Goal: Task Accomplishment & Management: Complete application form

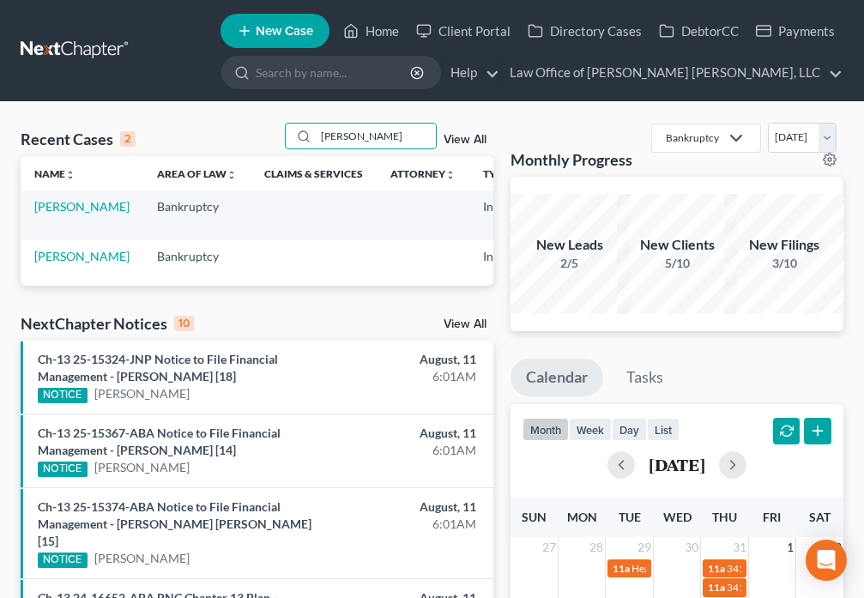
type input "[PERSON_NAME]"
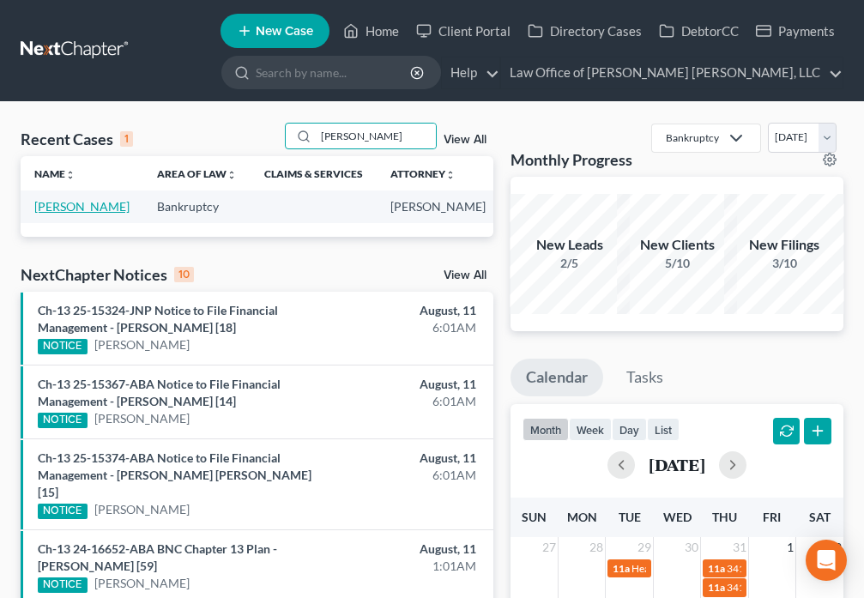
click at [53, 214] on link "[PERSON_NAME]" at bounding box center [81, 206] width 95 height 15
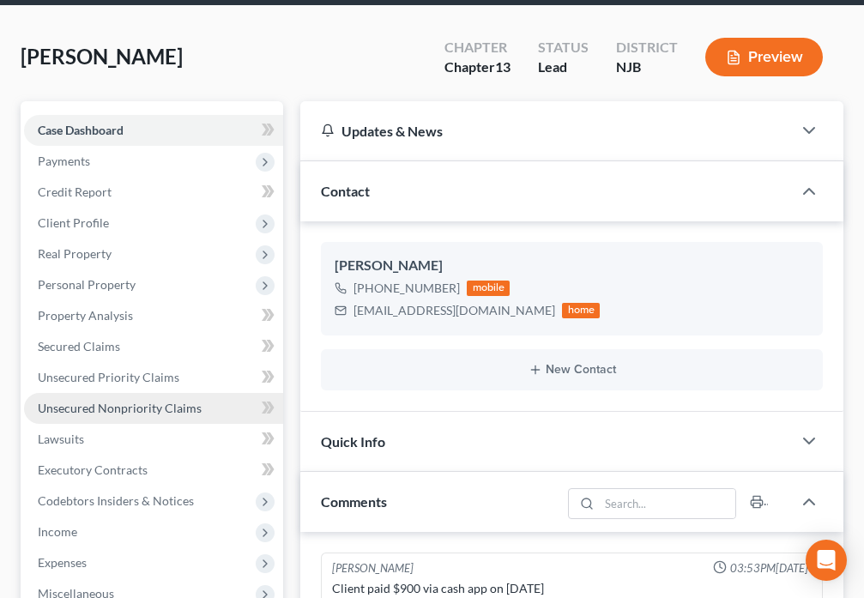
scroll to position [80, 0]
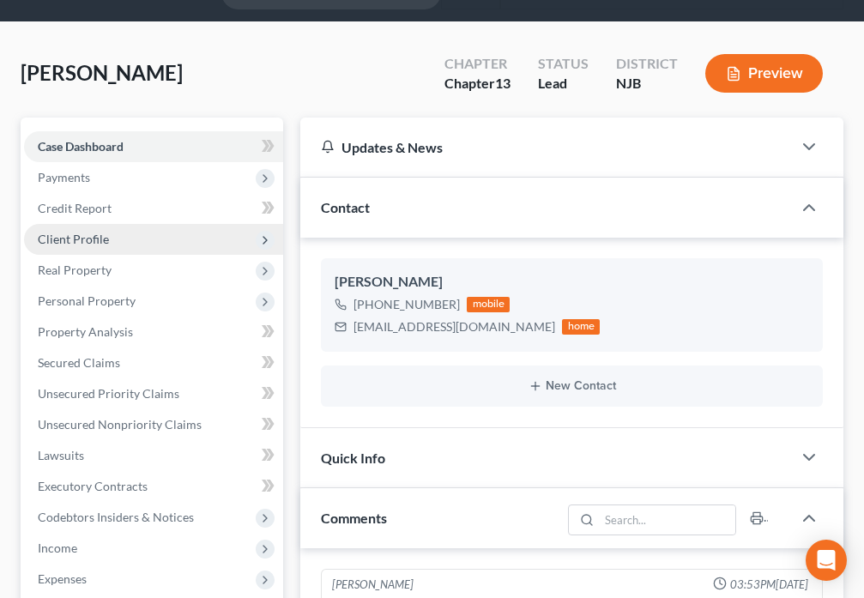
click at [110, 233] on span "Client Profile" at bounding box center [153, 239] width 259 height 31
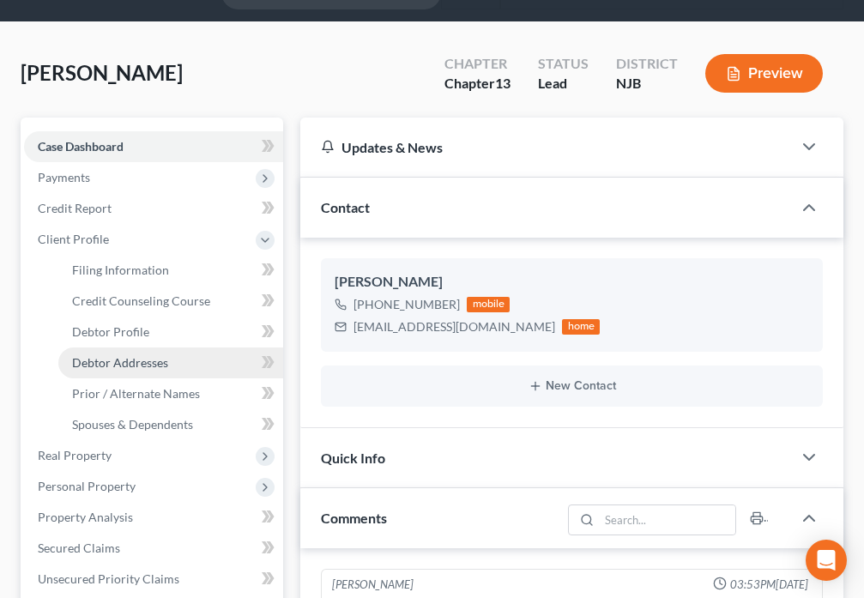
click at [163, 364] on span "Debtor Addresses" at bounding box center [120, 362] width 96 height 15
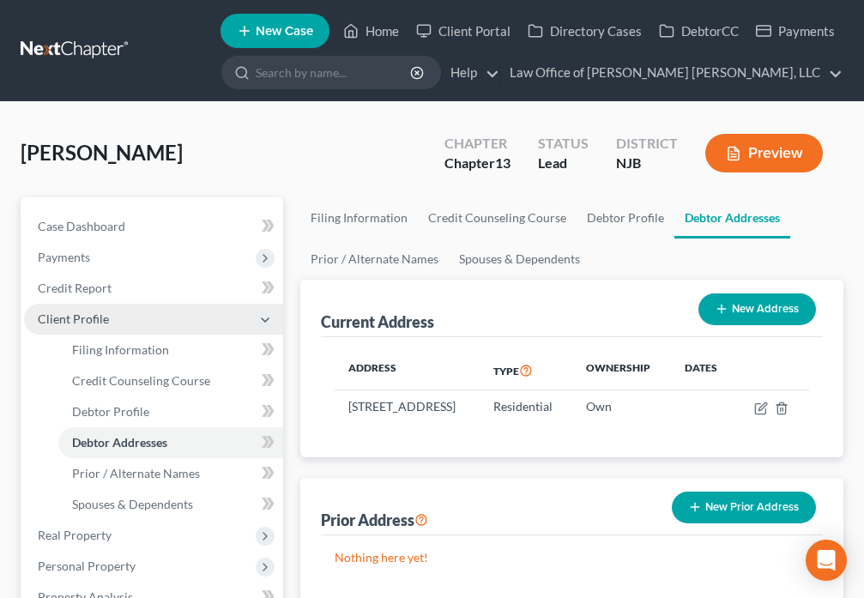
click at [117, 320] on span "Client Profile" at bounding box center [153, 319] width 259 height 31
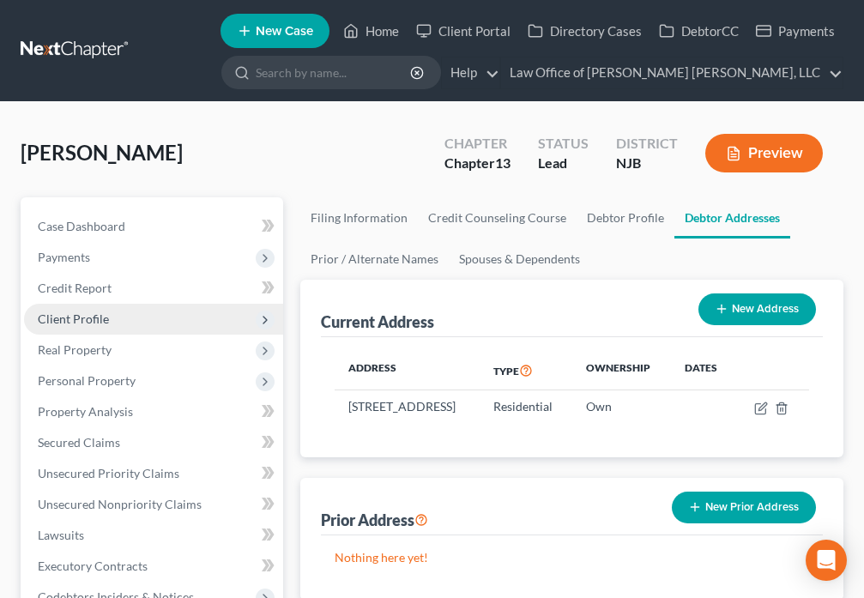
click at [127, 323] on span "Client Profile" at bounding box center [153, 319] width 259 height 31
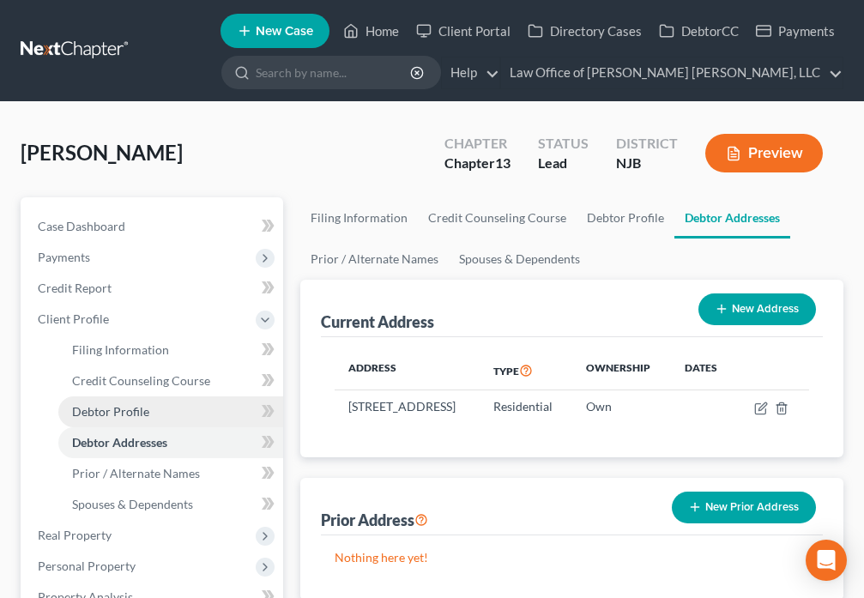
click at [153, 405] on link "Debtor Profile" at bounding box center [170, 411] width 225 height 31
select select "1"
select select "2"
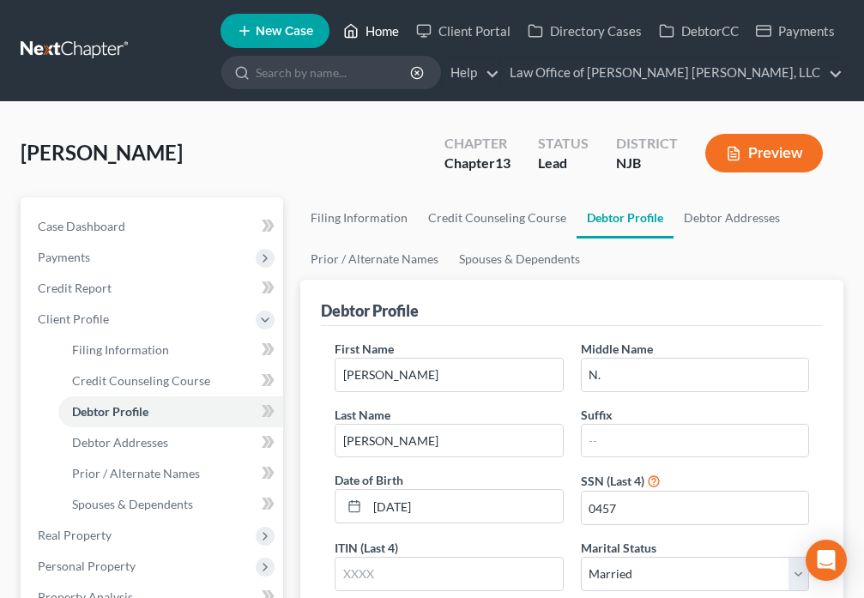
click at [346, 38] on icon at bounding box center [350, 31] width 15 height 21
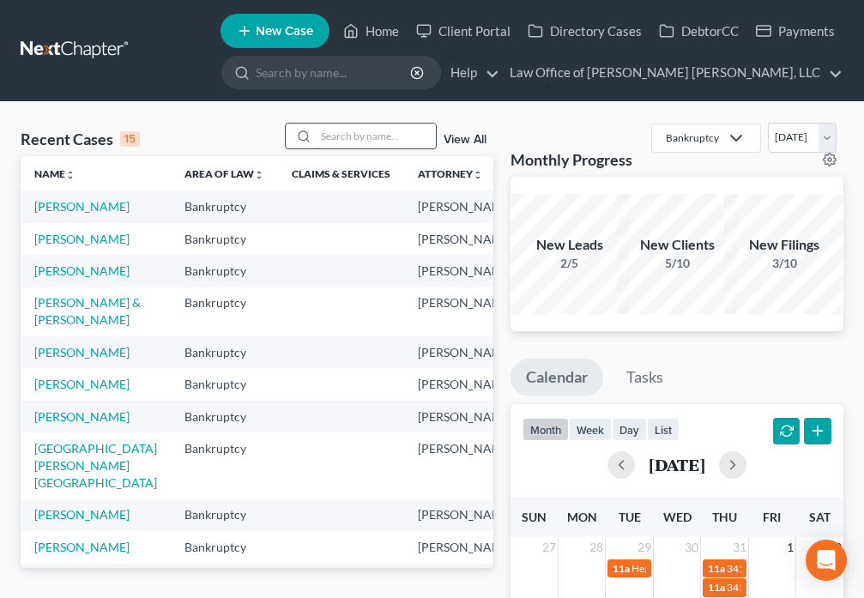
click at [326, 140] on input "search" at bounding box center [376, 136] width 120 height 25
click at [56, 278] on link "[PERSON_NAME]" at bounding box center [81, 270] width 95 height 15
select select "1"
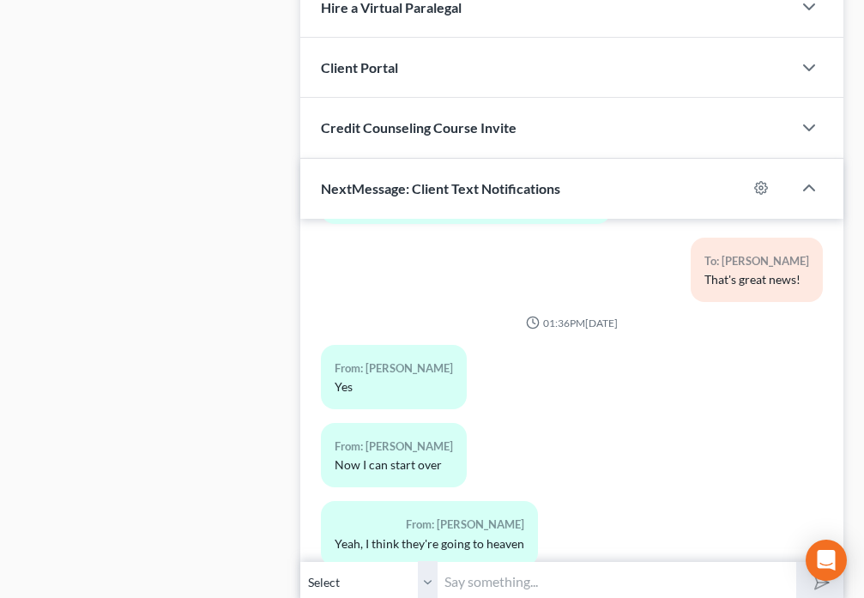
scroll to position [4535, 0]
